Goal: Task Accomplishment & Management: Manage account settings

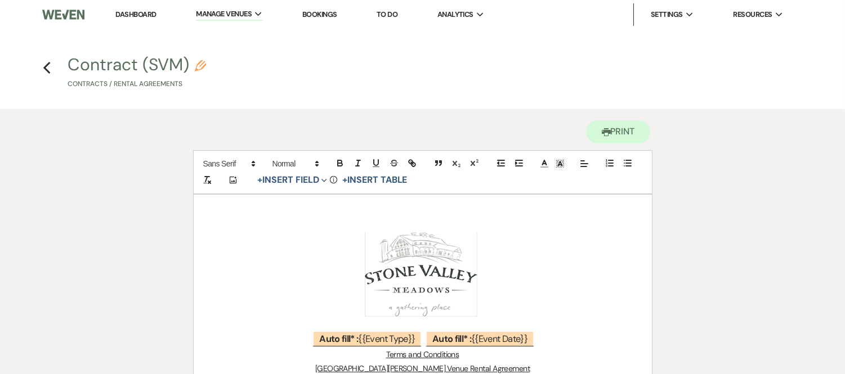
click at [122, 17] on link "Dashboard" at bounding box center [135, 15] width 41 height 10
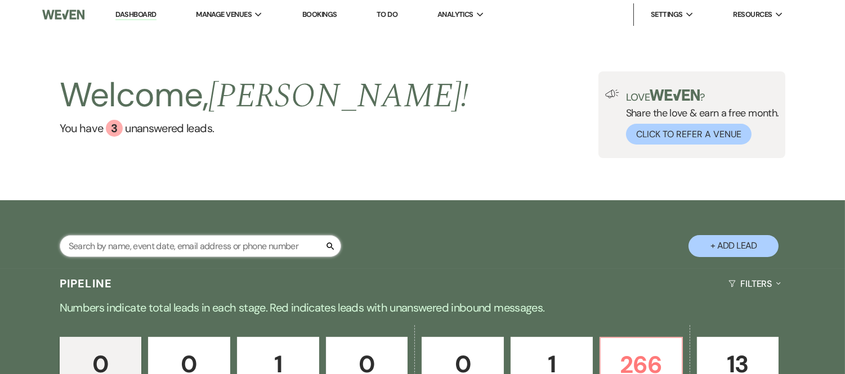
click at [156, 243] on input "text" at bounding box center [200, 246] width 281 height 22
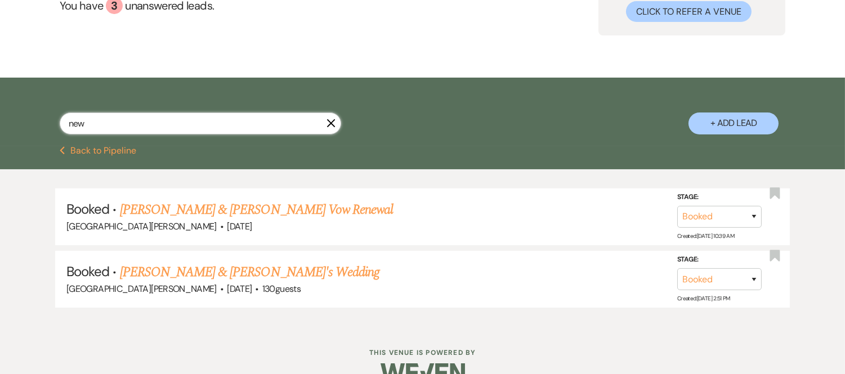
scroll to position [147, 0]
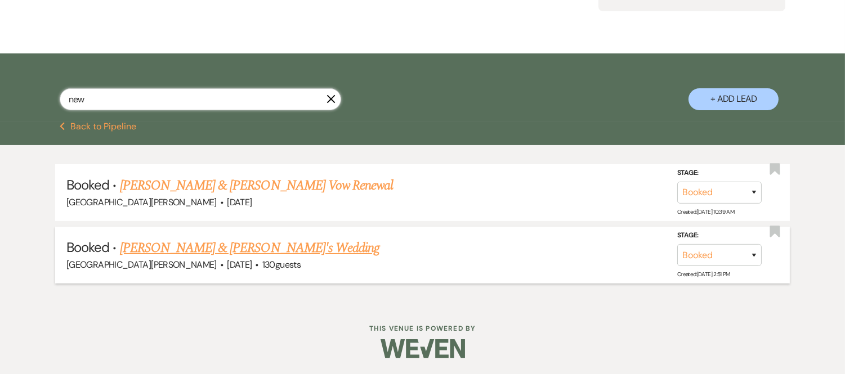
type input "new"
click at [180, 246] on link "[PERSON_NAME] & [PERSON_NAME]'s Wedding" at bounding box center [250, 248] width 260 height 20
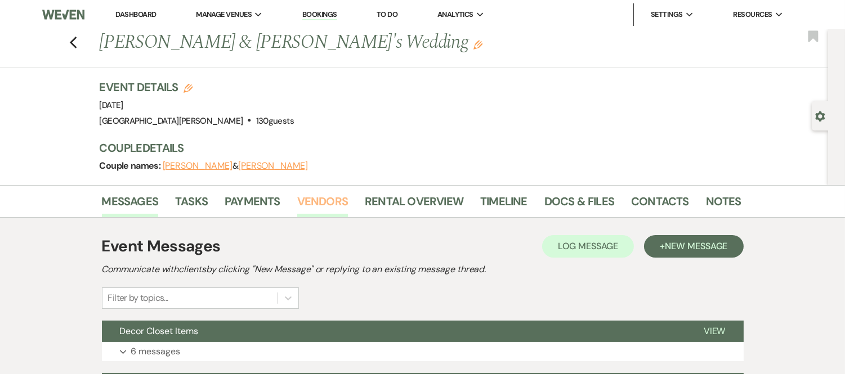
click at [312, 200] on link "Vendors" at bounding box center [322, 204] width 51 height 25
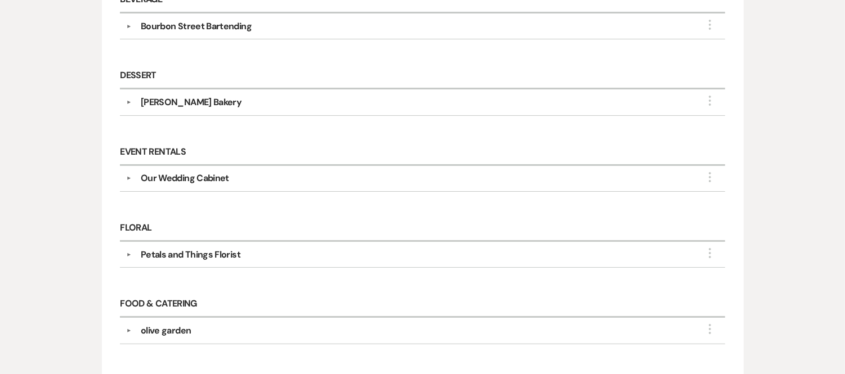
scroll to position [503, 0]
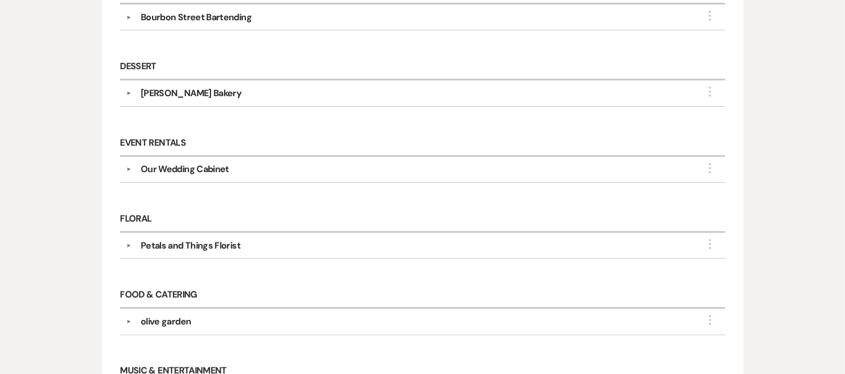
click at [192, 170] on div "Our Wedding Cabinet" at bounding box center [185, 170] width 88 height 14
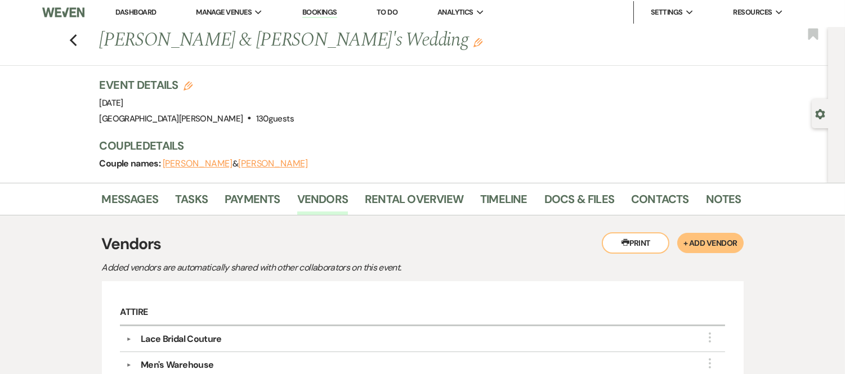
scroll to position [0, 0]
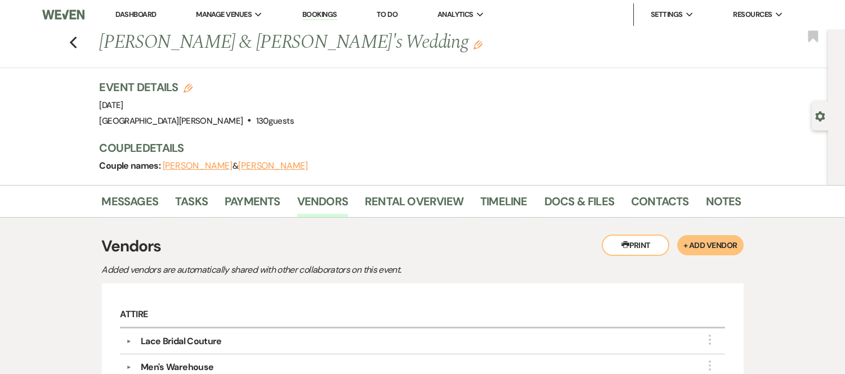
click at [136, 12] on link "Dashboard" at bounding box center [135, 15] width 41 height 10
